Goal: Complete application form

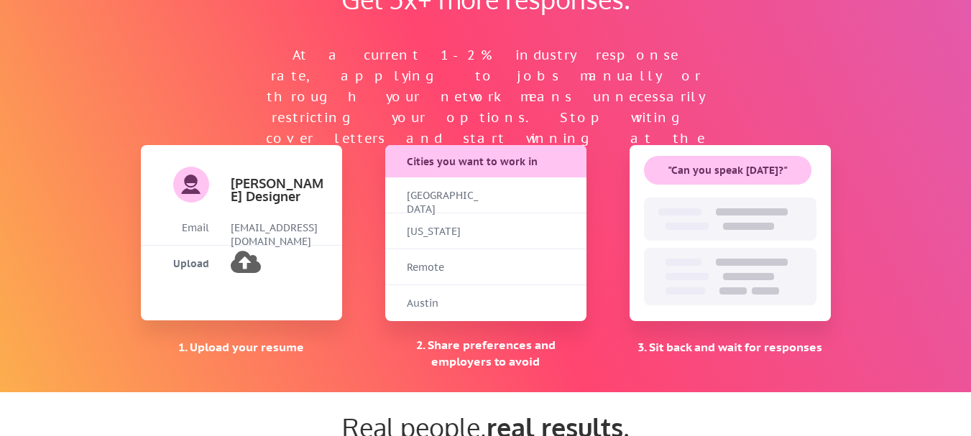
click at [519, 277] on div "Remote" at bounding box center [485, 267] width 201 height 36
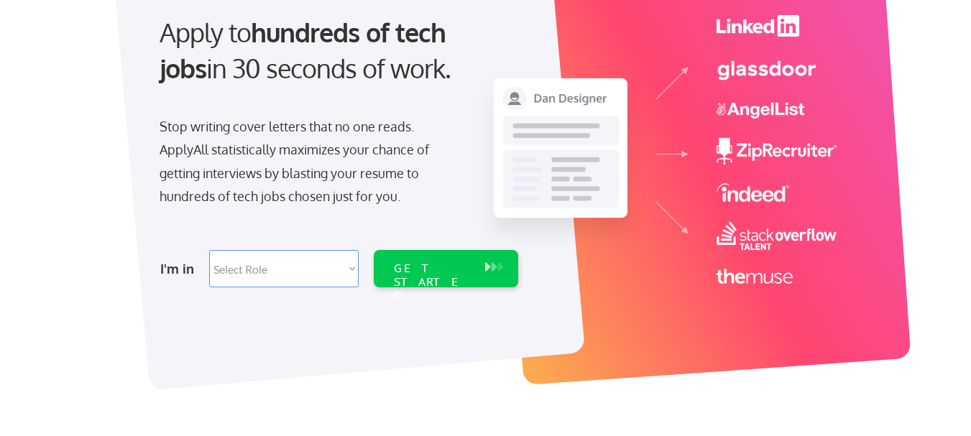
scroll to position [144, 0]
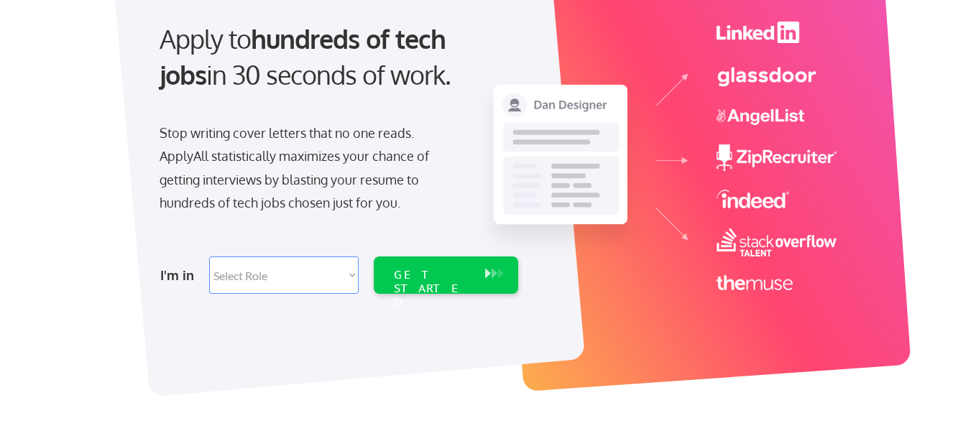
click at [339, 277] on select "Select Role Software Engineering Product Management Customer Success Sales UI/U…" at bounding box center [283, 275] width 149 height 37
select select ""tech_finance_biz_ops_cos""
click at [209, 257] on select "Select Role Software Engineering Product Management Customer Success Sales UI/U…" at bounding box center [283, 275] width 149 height 37
click at [424, 274] on div "GET STARTED" at bounding box center [432, 289] width 77 height 42
select select ""tech_finance_biz_ops_cos""
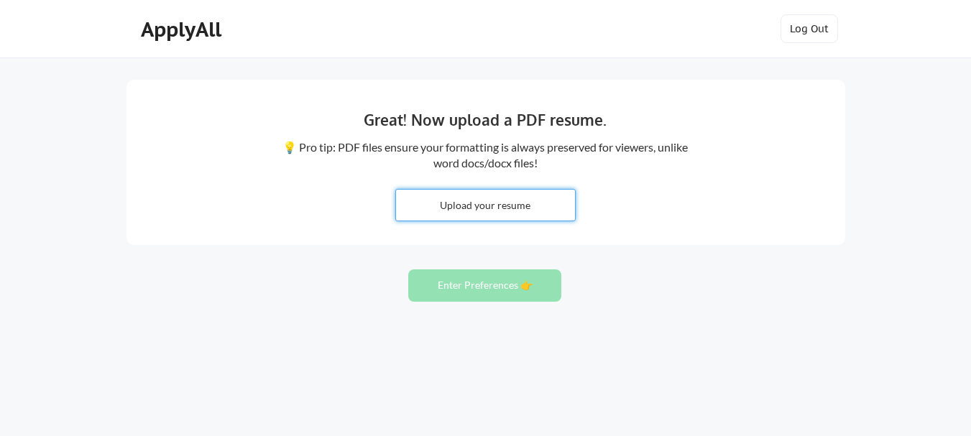
click at [504, 208] on input "file" at bounding box center [485, 205] width 179 height 31
type input "C:\fakepath\Ezinwanne Blessing [PERSON_NAME] - CV.pdf"
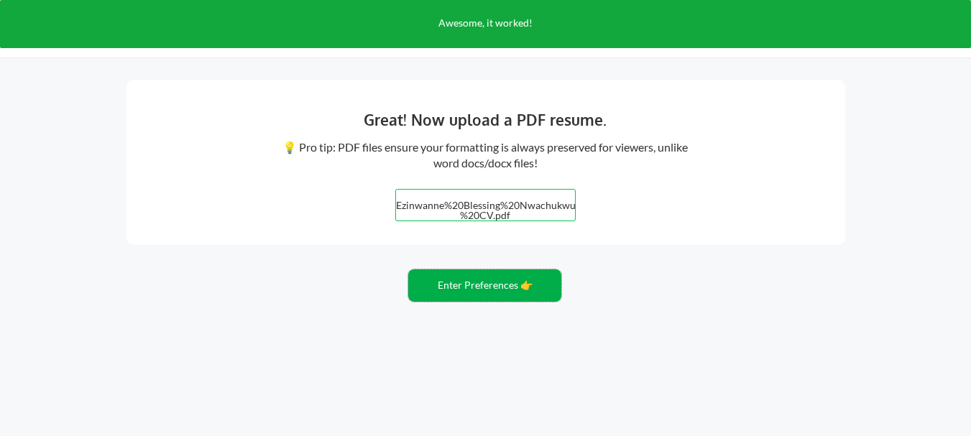
click at [461, 290] on button "Enter Preferences 👉" at bounding box center [484, 285] width 153 height 32
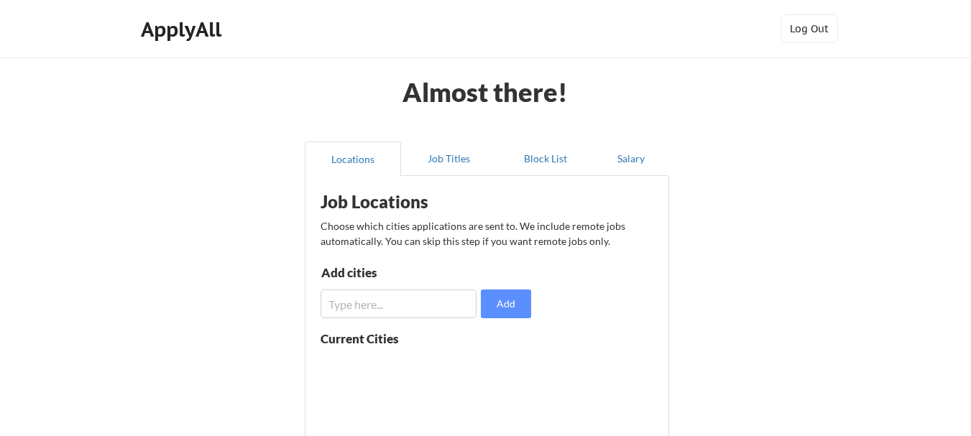
click at [426, 316] on input "input" at bounding box center [398, 304] width 156 height 29
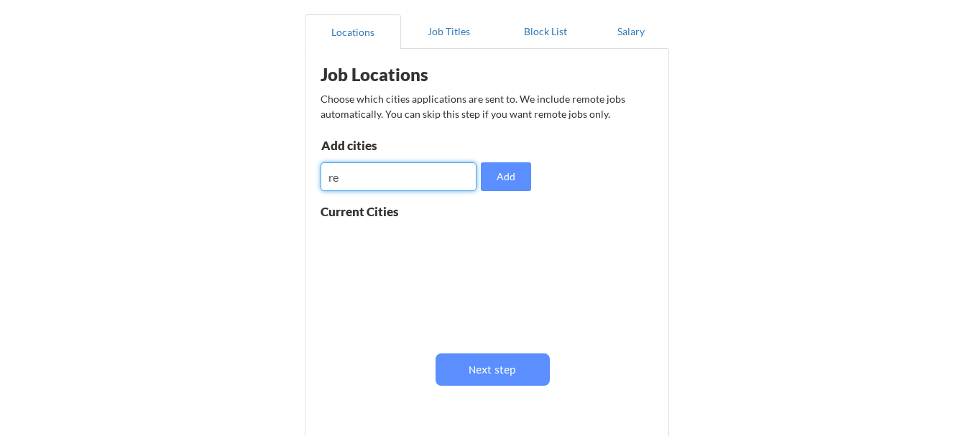
scroll to position [182, 0]
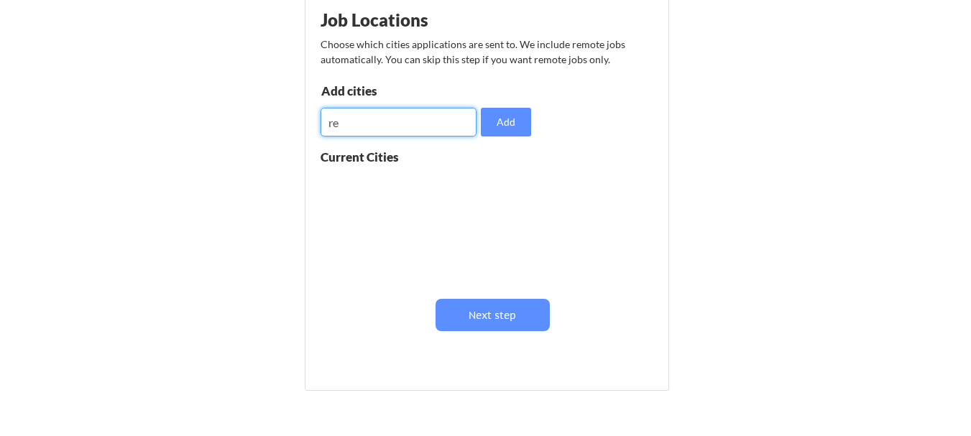
click at [393, 126] on input "input" at bounding box center [398, 122] width 156 height 29
type input "r"
click at [372, 170] on div at bounding box center [410, 227] width 181 height 114
click at [495, 137] on div "Job Locations Choose which cities applications are sent to. We include remote j…" at bounding box center [490, 186] width 354 height 371
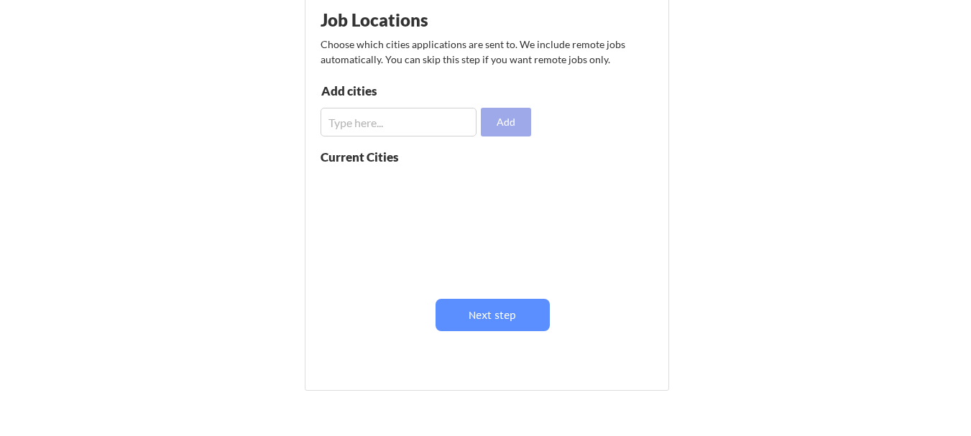
click at [488, 129] on button "Add" at bounding box center [506, 122] width 50 height 29
click at [400, 122] on input "input" at bounding box center [398, 122] width 156 height 29
type input "New york"
click at [509, 130] on button "Add" at bounding box center [506, 122] width 50 height 29
click at [445, 129] on input "input" at bounding box center [398, 122] width 156 height 29
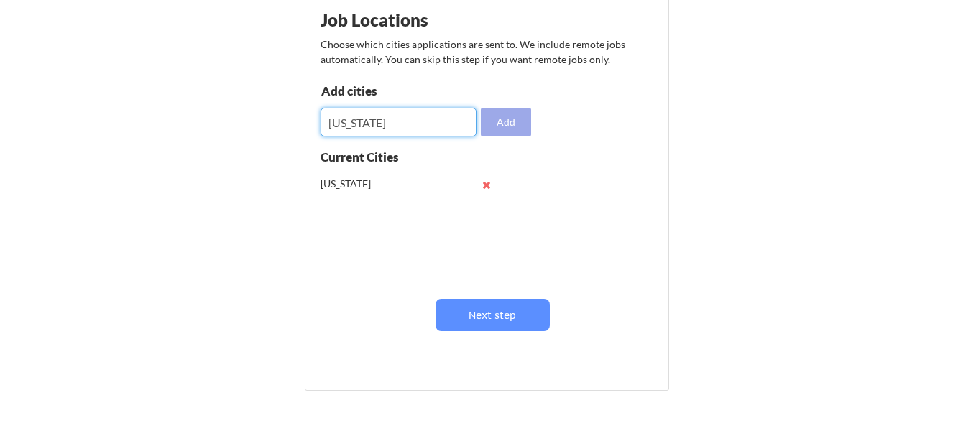
type input "Texas"
click at [522, 131] on button "Add" at bounding box center [506, 122] width 50 height 29
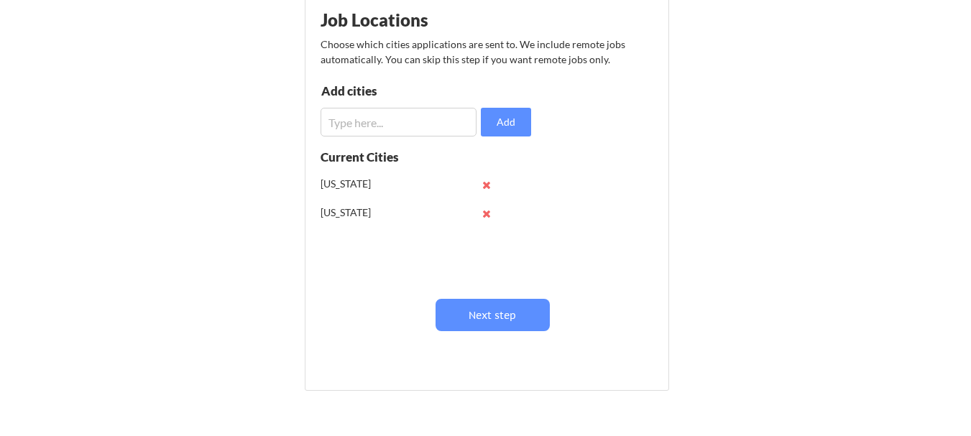
click at [423, 123] on input "input" at bounding box center [398, 122] width 156 height 29
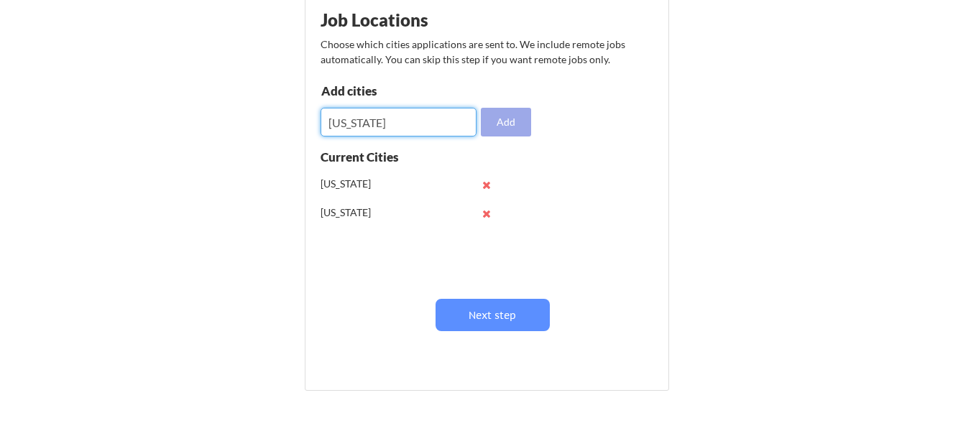
type input "Washington"
click at [509, 132] on button "Add" at bounding box center [506, 122] width 50 height 29
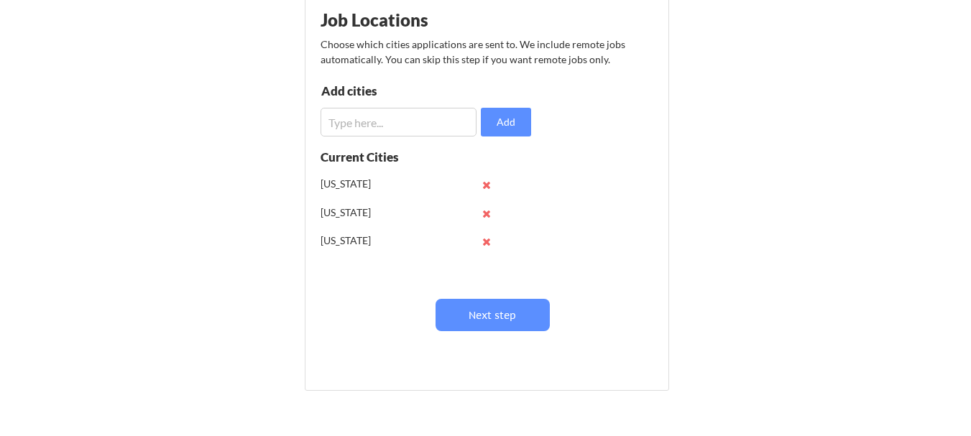
click at [408, 108] on input "input" at bounding box center [398, 122] width 156 height 29
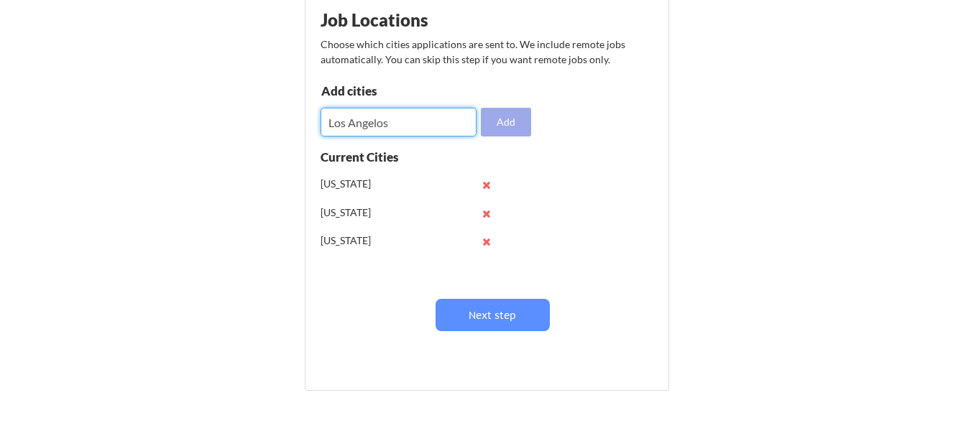
type input "Los Angelos"
click at [499, 127] on button "Add" at bounding box center [506, 122] width 50 height 29
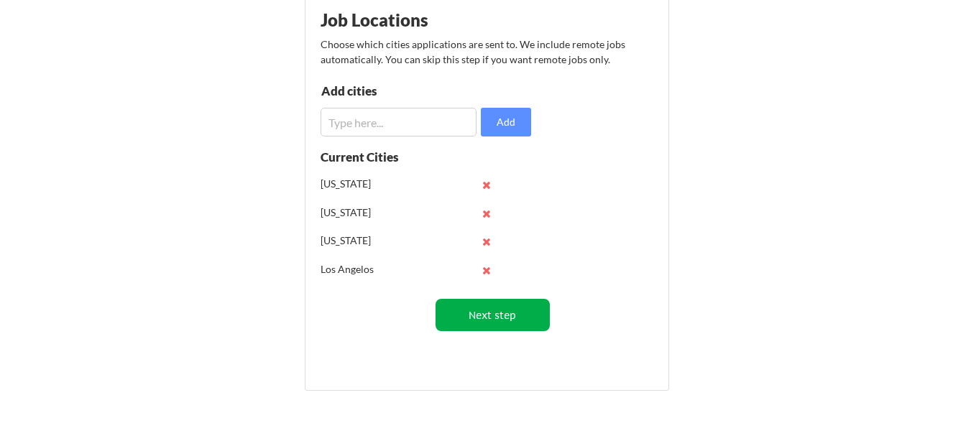
click at [475, 305] on button "Next step" at bounding box center [492, 315] width 114 height 32
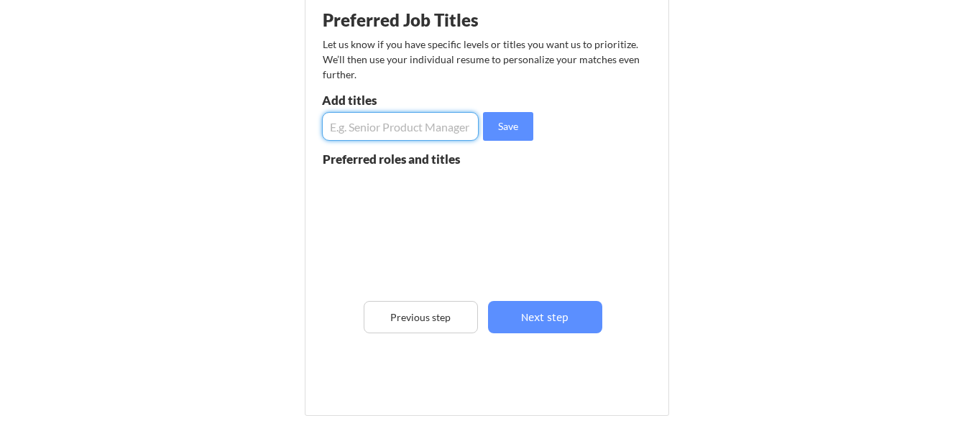
click at [376, 125] on input "input" at bounding box center [400, 126] width 157 height 29
type input "Accounting and Finance"
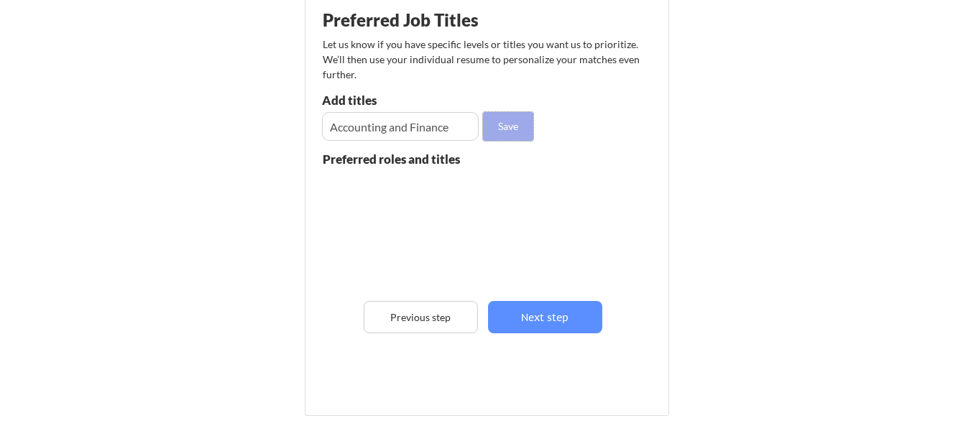
click at [512, 119] on button "Save" at bounding box center [508, 126] width 50 height 29
click at [384, 121] on input "input" at bounding box center [400, 126] width 157 height 29
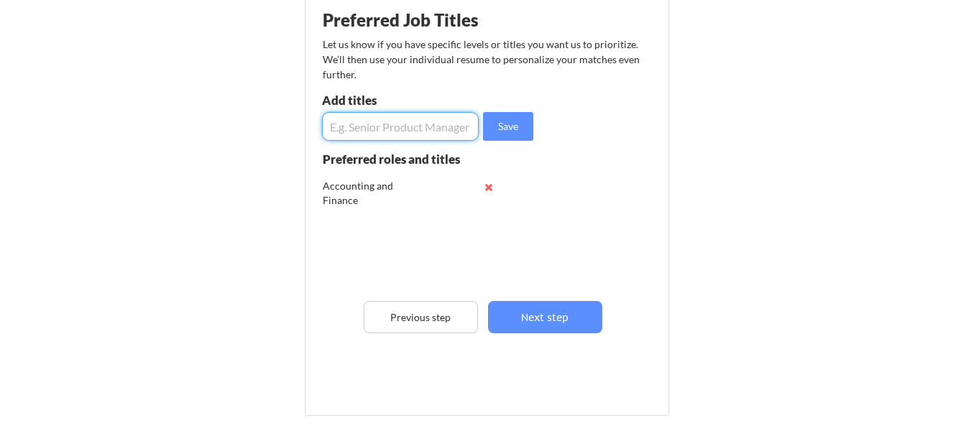
click at [492, 188] on button at bounding box center [489, 187] width 11 height 11
click at [384, 127] on input "input" at bounding box center [400, 126] width 157 height 29
type input "Bookkeeper"
click at [504, 131] on button "Save" at bounding box center [508, 126] width 50 height 29
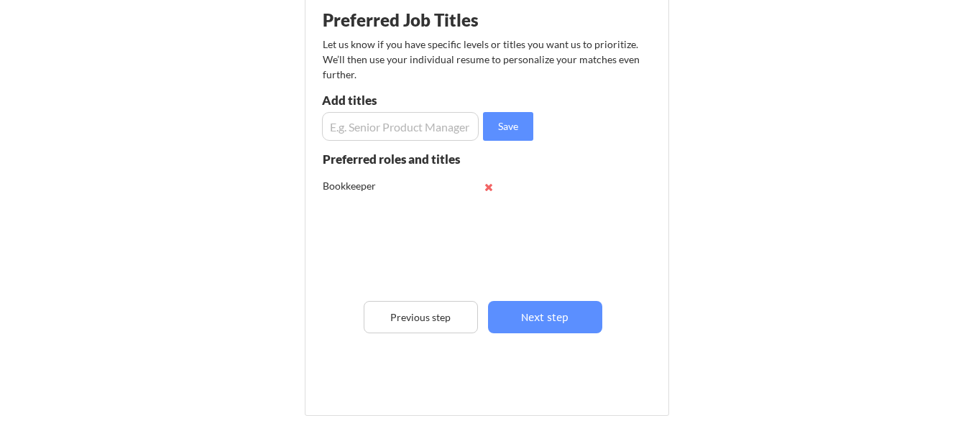
click at [426, 139] on input "input" at bounding box center [400, 126] width 157 height 29
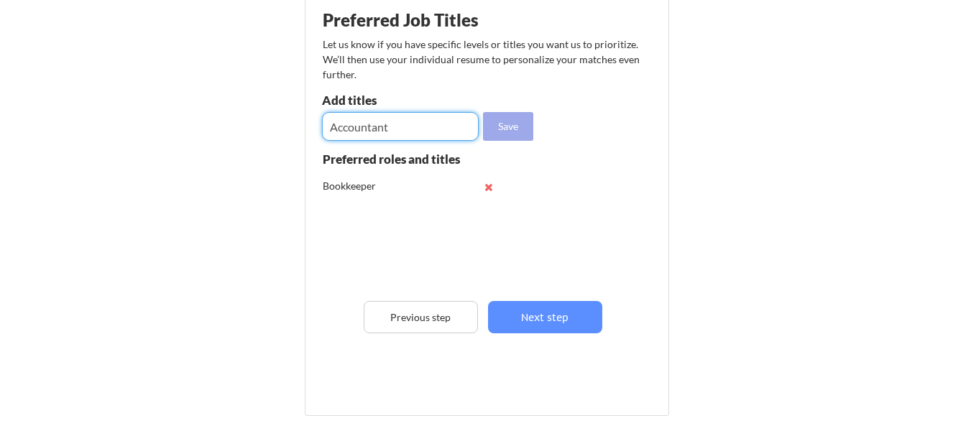
type input "Accountant"
click at [509, 126] on button "Save" at bounding box center [508, 126] width 50 height 29
click at [415, 134] on input "input" at bounding box center [400, 126] width 157 height 29
type input "Financial Analyst"
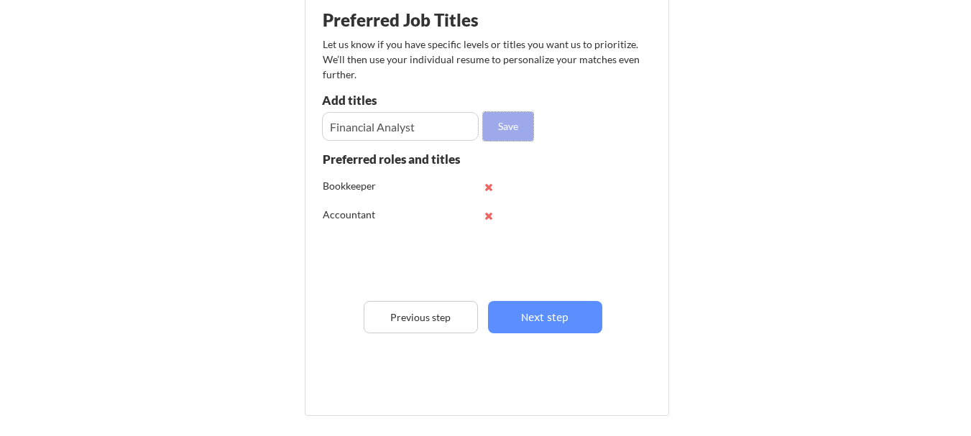
click at [509, 121] on button "Save" at bounding box center [508, 126] width 50 height 29
click at [405, 131] on input "input" at bounding box center [400, 126] width 157 height 29
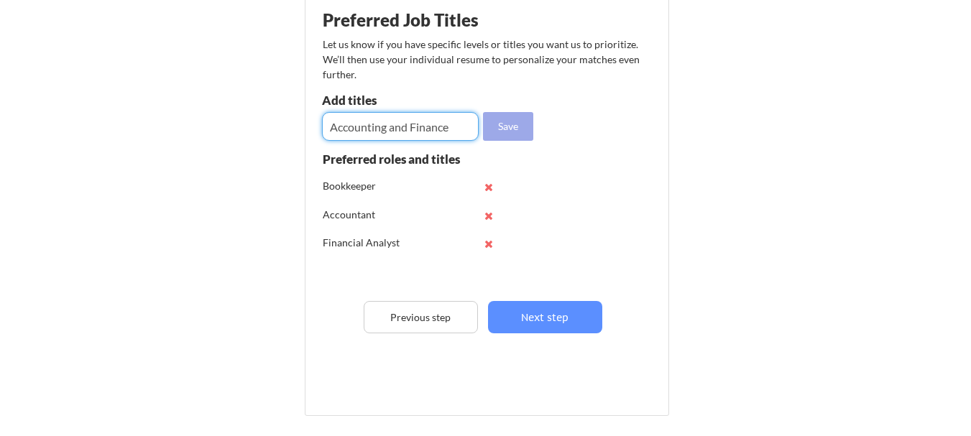
type input "Accounting and Finance"
click at [501, 126] on button "Save" at bounding box center [508, 126] width 50 height 29
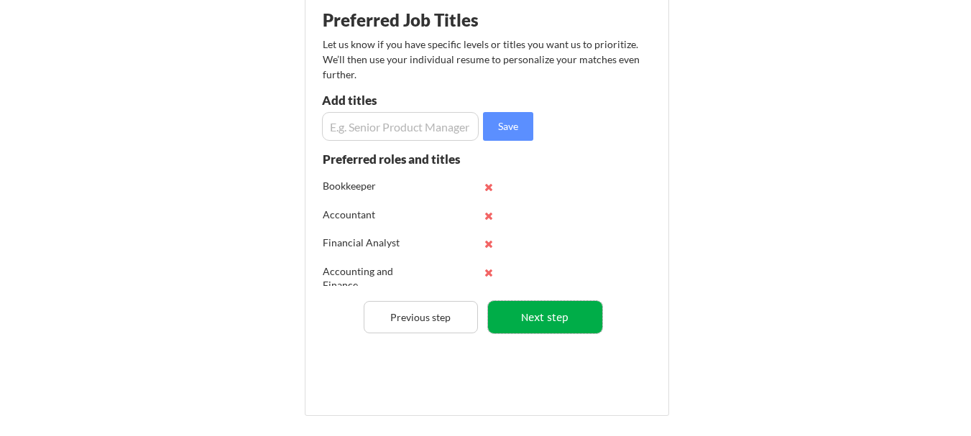
click at [542, 302] on button "Next step" at bounding box center [545, 317] width 114 height 32
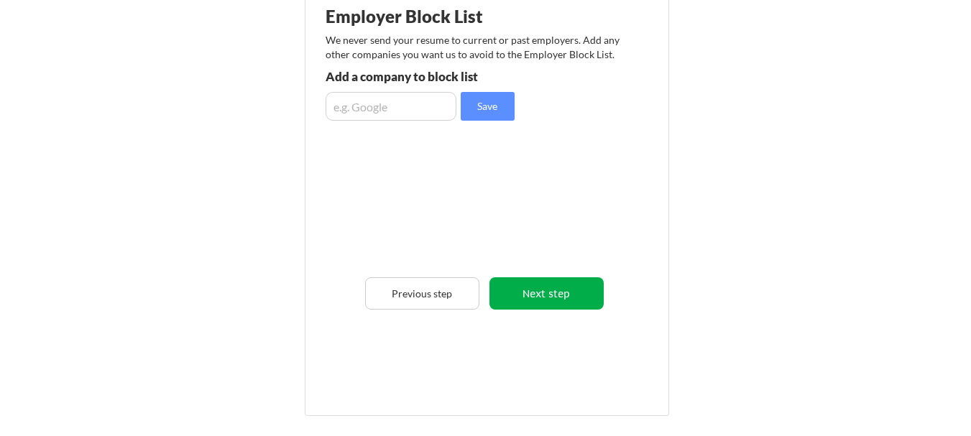
click at [544, 303] on button "Next step" at bounding box center [546, 293] width 114 height 32
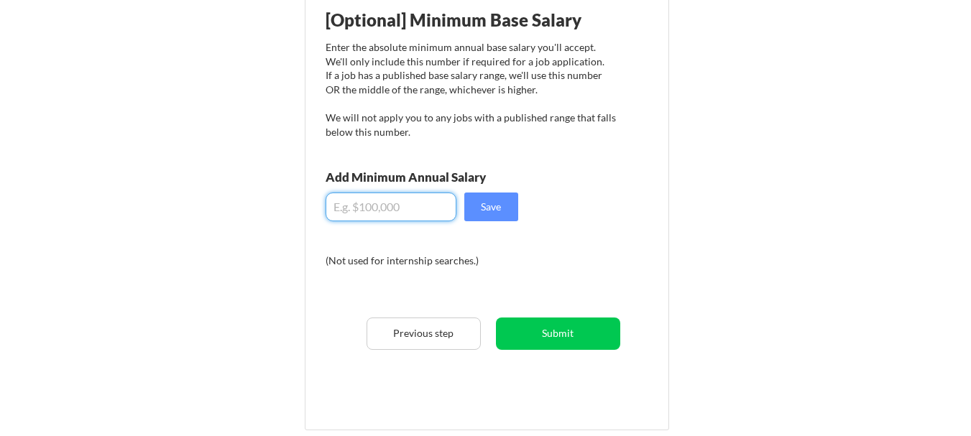
click at [399, 199] on input "input" at bounding box center [390, 207] width 131 height 29
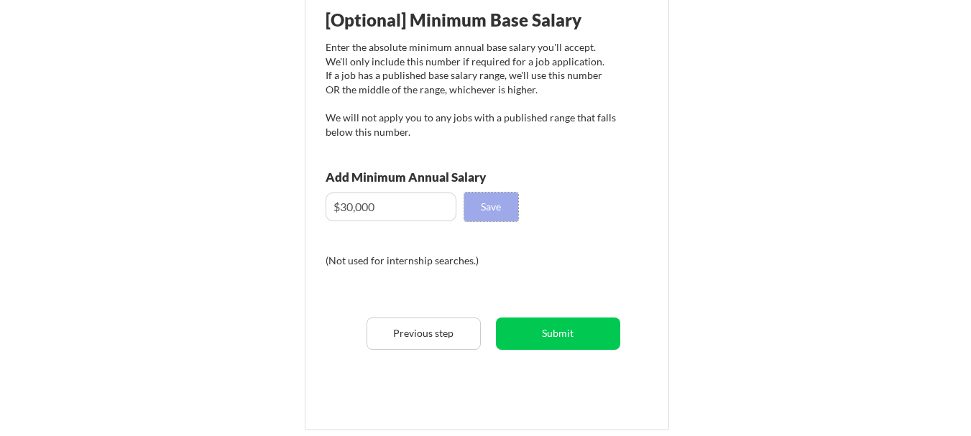
click at [497, 212] on button "Save" at bounding box center [491, 207] width 54 height 29
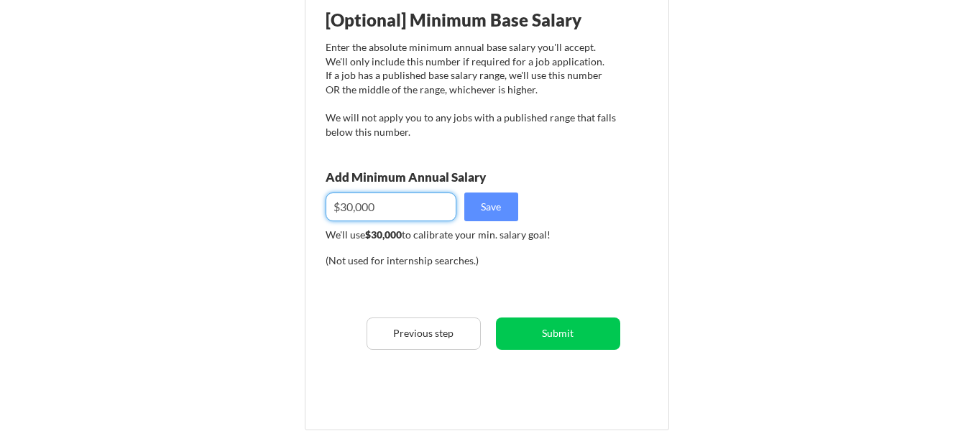
click at [348, 201] on input "input" at bounding box center [390, 207] width 131 height 29
type input "$40,000"
click at [491, 196] on button "Save" at bounding box center [491, 207] width 54 height 29
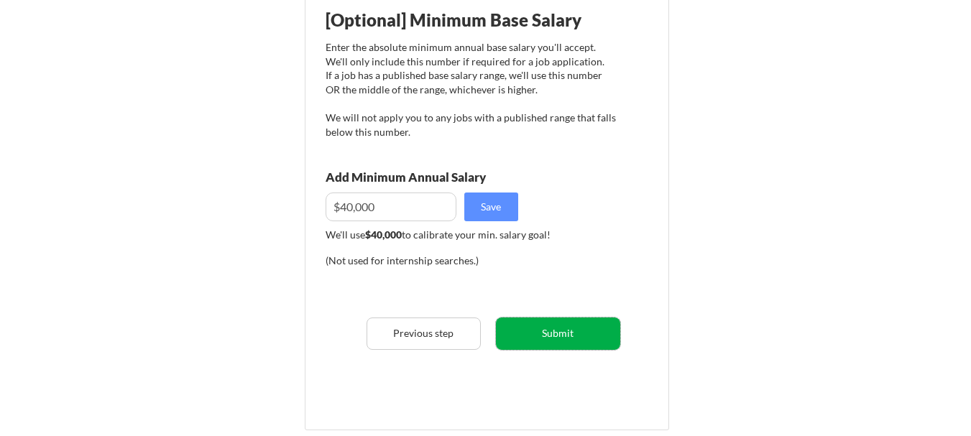
click at [546, 343] on button "Submit" at bounding box center [558, 334] width 124 height 32
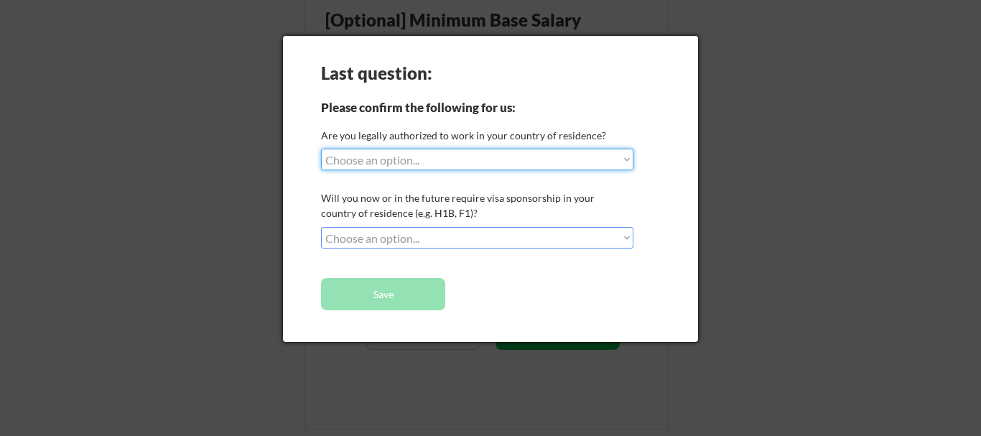
click at [427, 163] on select "Choose an option... Yes, I am a US Citizen Yes, I am a Canadian Citizen Yes, I …" at bounding box center [477, 160] width 313 height 22
select select ""no__i_am_not__yet__authorized""
click at [321, 149] on select "Choose an option... Yes, I am a US Citizen Yes, I am a Canadian Citizen Yes, I …" at bounding box center [477, 160] width 313 height 22
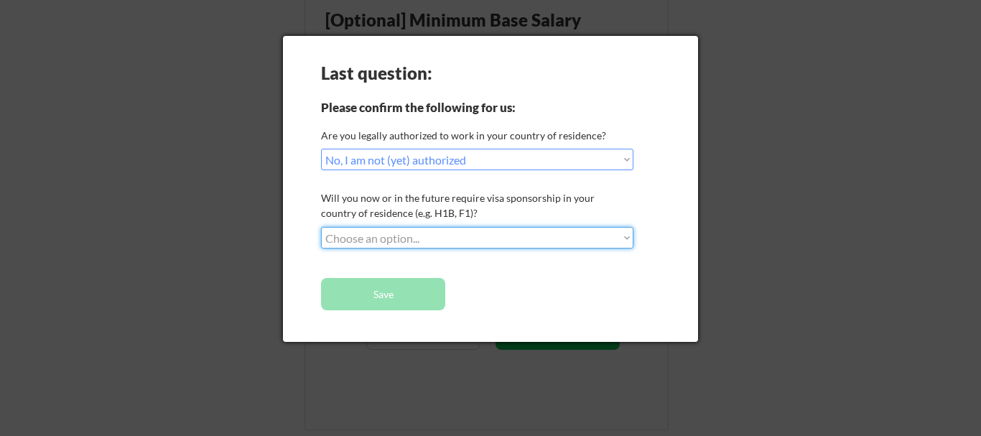
click at [402, 234] on select "Choose an option... No, I will not need sponsorship Yes, I will need sponsorship" at bounding box center [477, 238] width 313 height 22
select select ""yes__i_will_need_sponsorship""
click at [321, 227] on select "Choose an option... No, I will not need sponsorship Yes, I will need sponsorship" at bounding box center [477, 238] width 313 height 22
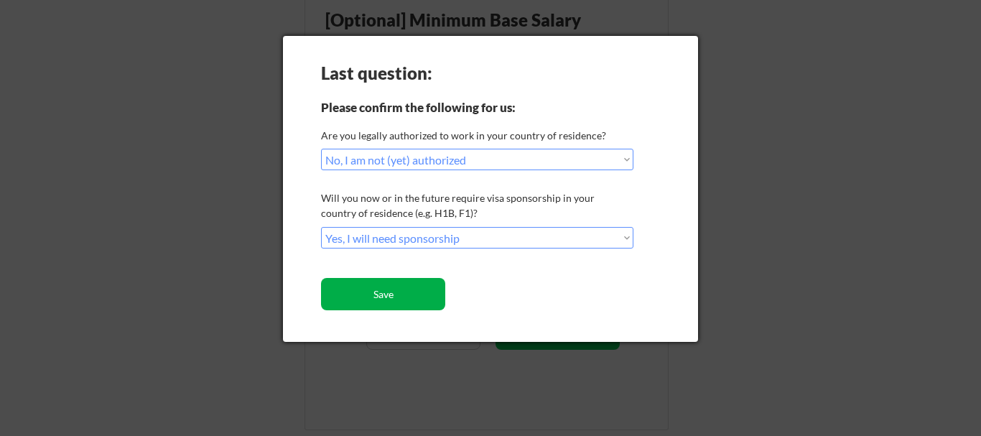
click at [380, 287] on button "Save" at bounding box center [383, 294] width 124 height 32
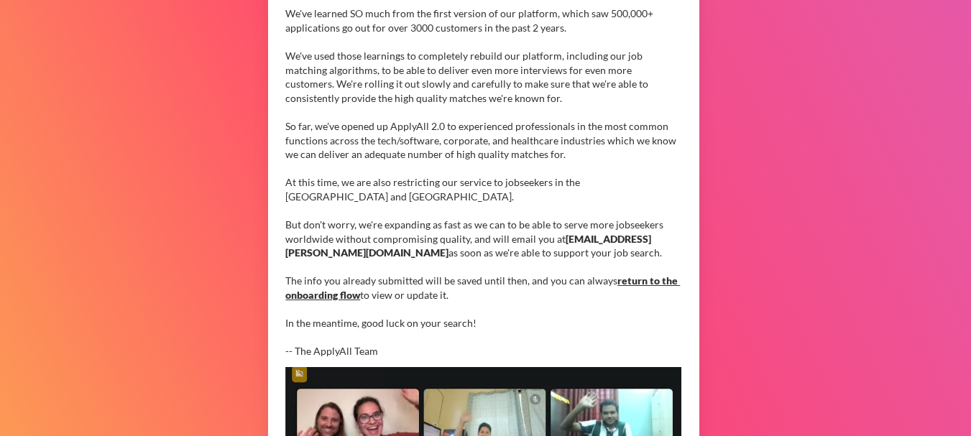
scroll to position [162, 0]
